Goal: Check status

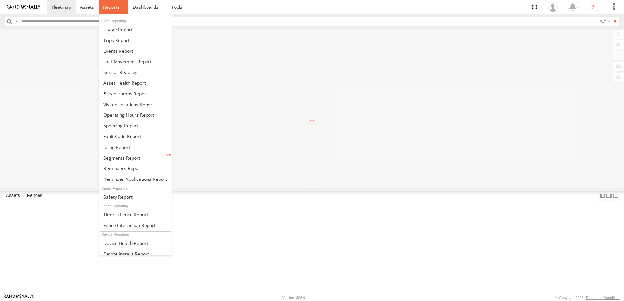
click at [122, 9] on label at bounding box center [113, 7] width 30 height 14
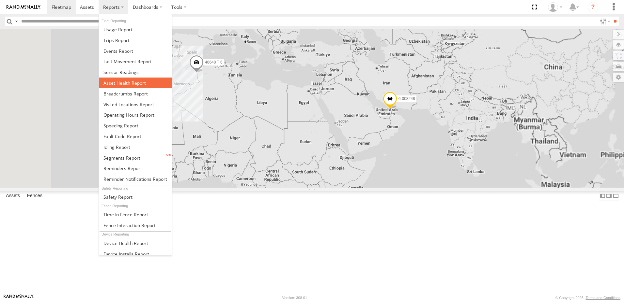
click at [132, 84] on span at bounding box center [124, 83] width 42 height 6
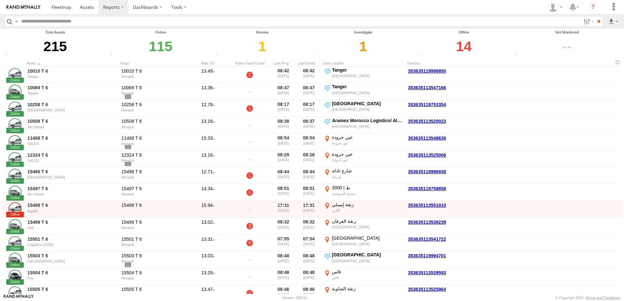
click at [462, 43] on div "14" at bounding box center [463, 46] width 96 height 23
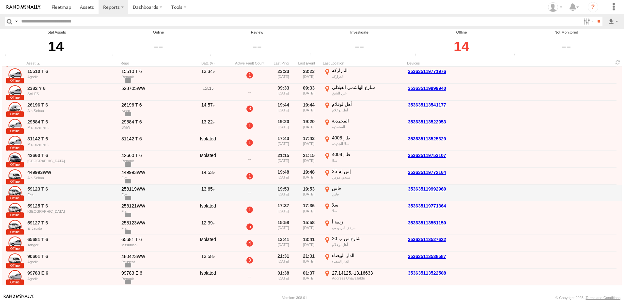
scroll to position [12, 0]
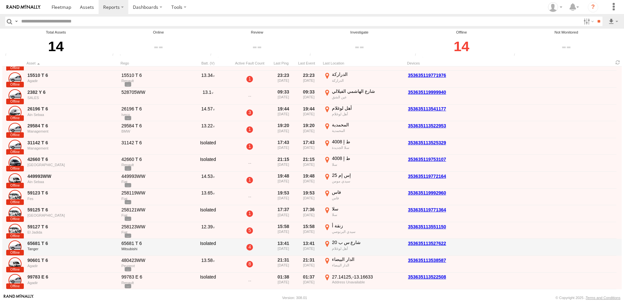
drag, startPoint x: 316, startPoint y: 249, endPoint x: 303, endPoint y: 248, distance: 13.4
click at [303, 248] on div "13:41 [DATE]" at bounding box center [308, 248] width 23 height 16
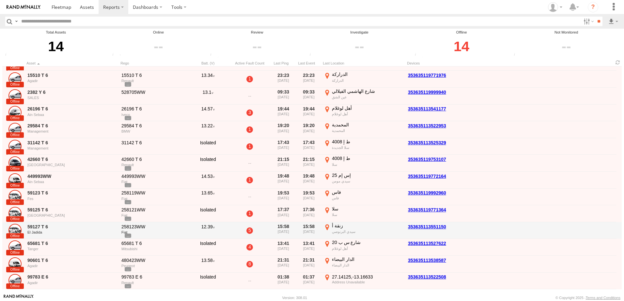
drag, startPoint x: 303, startPoint y: 248, endPoint x: 304, endPoint y: 233, distance: 15.7
click at [304, 233] on div "15:58 [DATE]" at bounding box center [308, 231] width 23 height 16
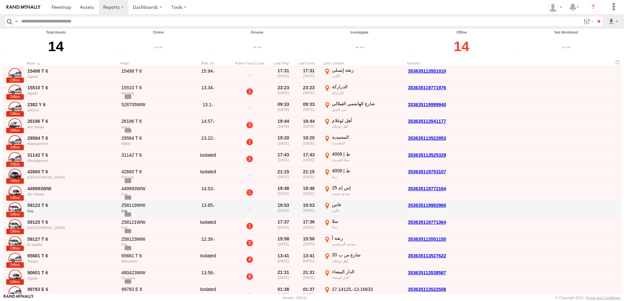
scroll to position [21, 0]
